Goal: Task Accomplishment & Management: Use online tool/utility

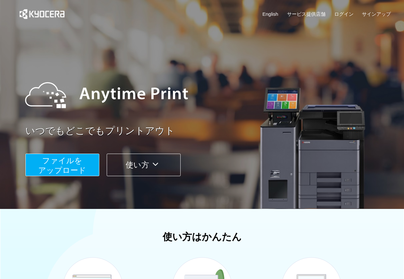
click at [66, 157] on span "ファイルを ​​アップロード" at bounding box center [62, 165] width 48 height 18
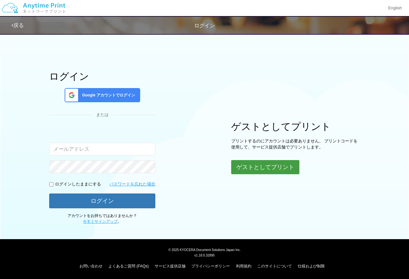
click at [267, 167] on button "ゲストとしてプリント" at bounding box center [265, 167] width 68 height 14
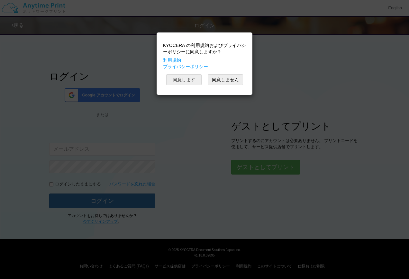
click at [191, 79] on button "同意します" at bounding box center [183, 79] width 35 height 11
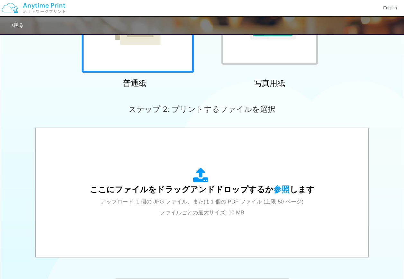
scroll to position [161, 0]
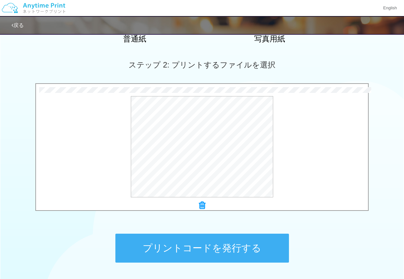
click at [240, 251] on button "プリントコードを発行する" at bounding box center [202, 248] width 174 height 29
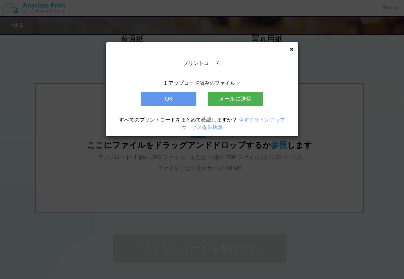
scroll to position [0, 0]
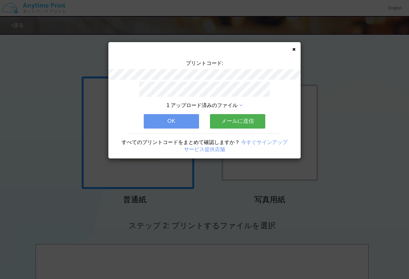
click at [178, 114] on button "OK" at bounding box center [171, 121] width 55 height 14
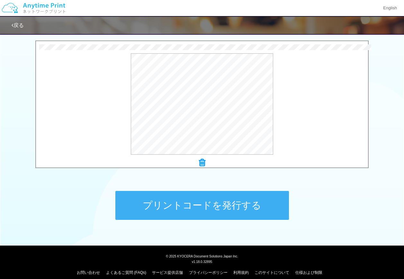
scroll to position [210, 0]
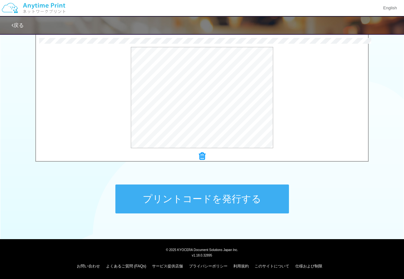
click at [222, 195] on button "プリントコードを発行する" at bounding box center [202, 198] width 174 height 29
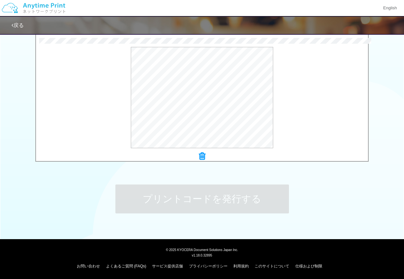
scroll to position [0, 0]
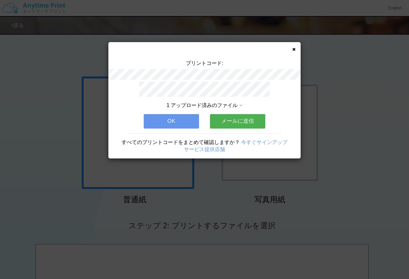
click at [171, 115] on button "OK" at bounding box center [171, 121] width 55 height 14
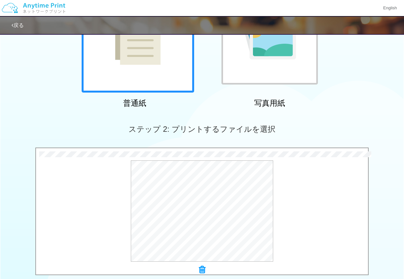
scroll to position [193, 0]
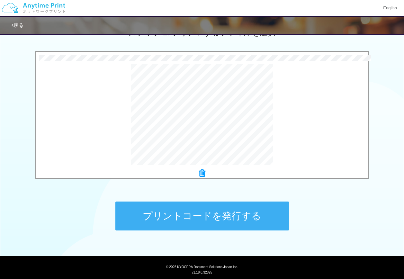
click at [199, 221] on button "プリントコードを発行する" at bounding box center [202, 215] width 174 height 29
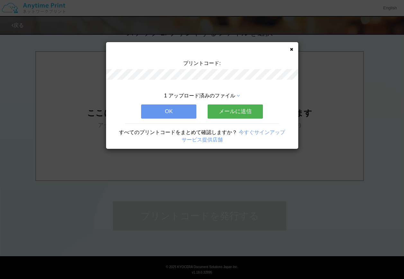
scroll to position [0, 0]
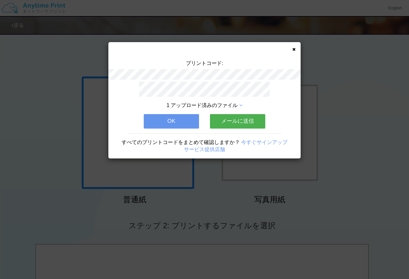
click at [172, 125] on button "OK" at bounding box center [171, 121] width 55 height 14
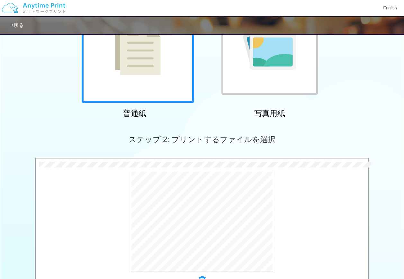
scroll to position [129, 0]
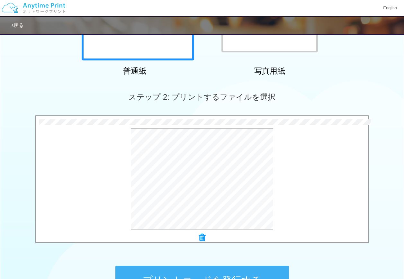
click at [242, 269] on button "プリントコードを発行する" at bounding box center [202, 280] width 174 height 29
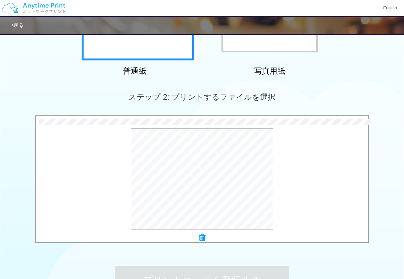
scroll to position [0, 0]
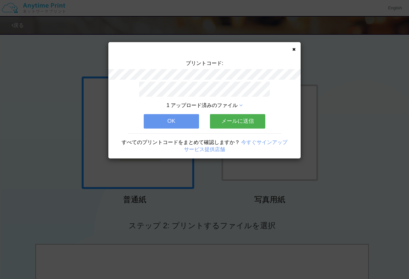
click at [171, 120] on button "OK" at bounding box center [171, 121] width 55 height 14
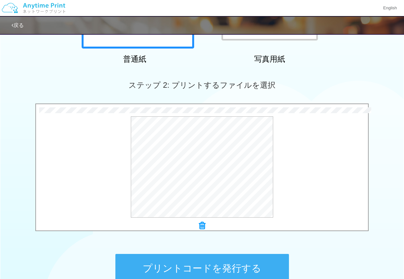
scroll to position [193, 0]
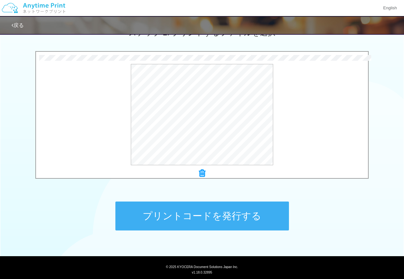
click at [237, 209] on button "プリントコードを発行する" at bounding box center [202, 215] width 174 height 29
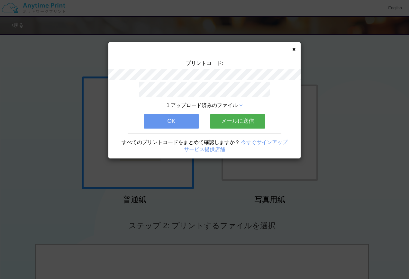
click at [186, 119] on button "OK" at bounding box center [171, 121] width 55 height 14
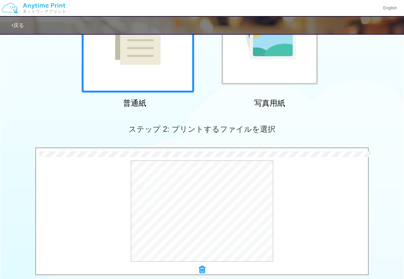
scroll to position [210, 0]
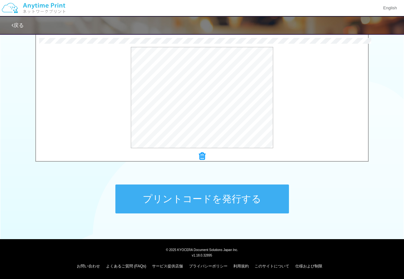
click at [200, 202] on button "プリントコードを発行する" at bounding box center [202, 198] width 174 height 29
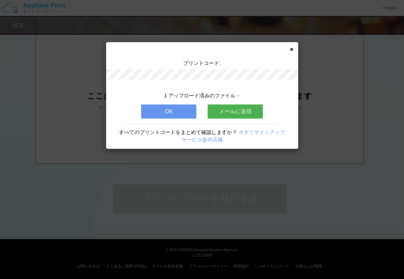
scroll to position [0, 0]
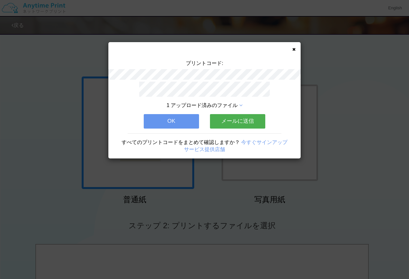
click at [164, 125] on button "OK" at bounding box center [171, 121] width 55 height 14
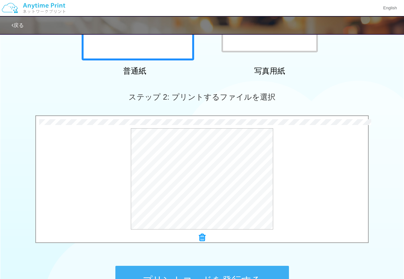
scroll to position [210, 0]
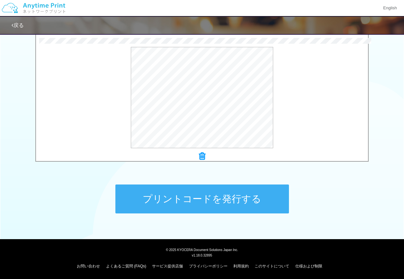
click at [197, 207] on button "プリントコードを発行する" at bounding box center [202, 198] width 174 height 29
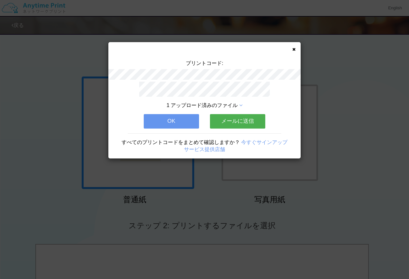
click at [172, 114] on button "OK" at bounding box center [171, 121] width 55 height 14
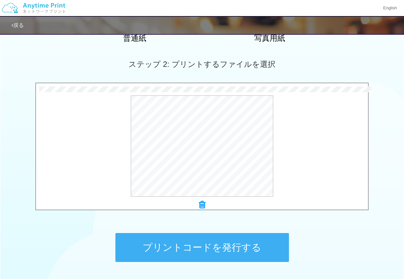
scroll to position [193, 0]
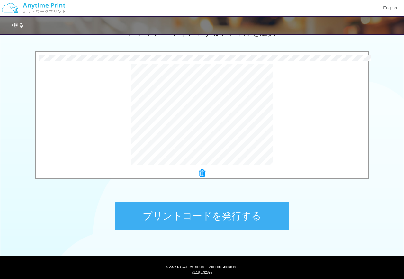
click at [229, 217] on button "プリントコードを発行する" at bounding box center [202, 215] width 174 height 29
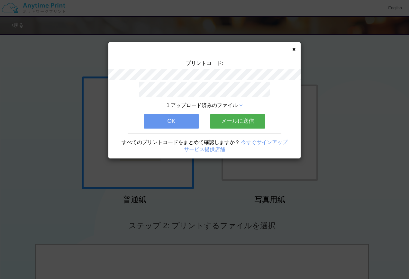
drag, startPoint x: 173, startPoint y: 108, endPoint x: 171, endPoint y: 112, distance: 4.5
click at [173, 108] on div "1 アップロード済みのファイル OK メールに送信 すべてのプリントコードをまとめて確認しますか？ 今すぐサインアップ サービス提供店舗" at bounding box center [204, 120] width 192 height 77
click at [171, 115] on button "OK" at bounding box center [171, 121] width 55 height 14
